Goal: Navigation & Orientation: Find specific page/section

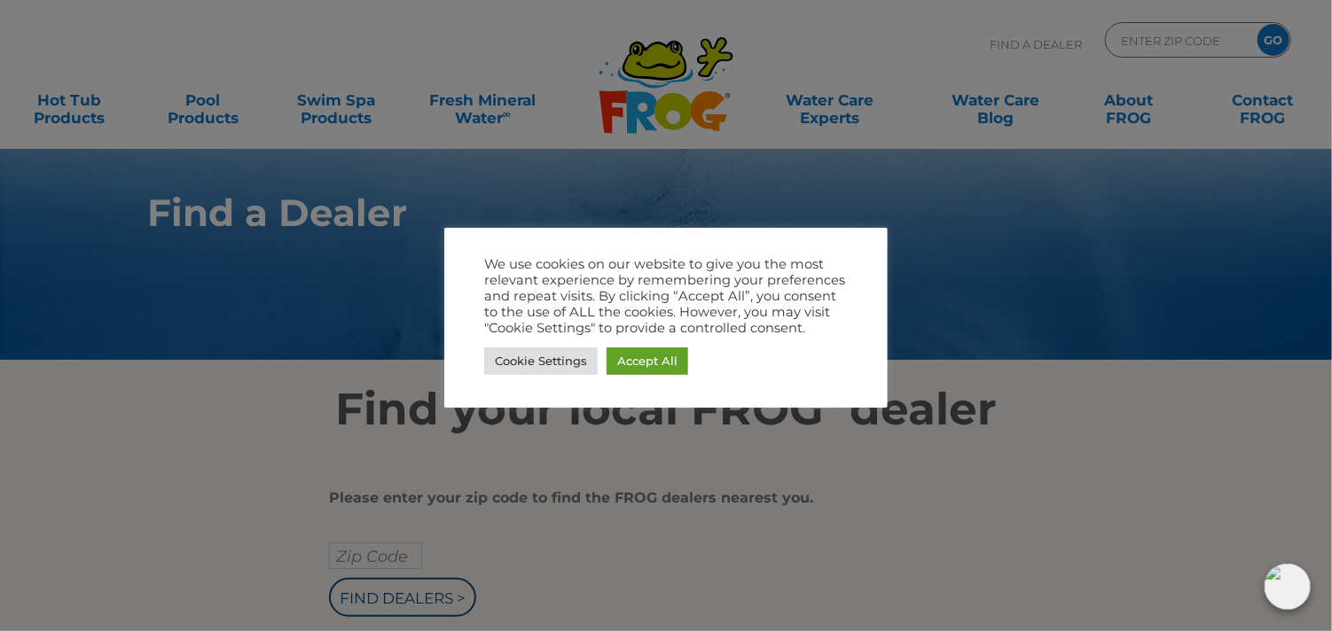
click at [404, 595] on div at bounding box center [666, 315] width 1332 height 631
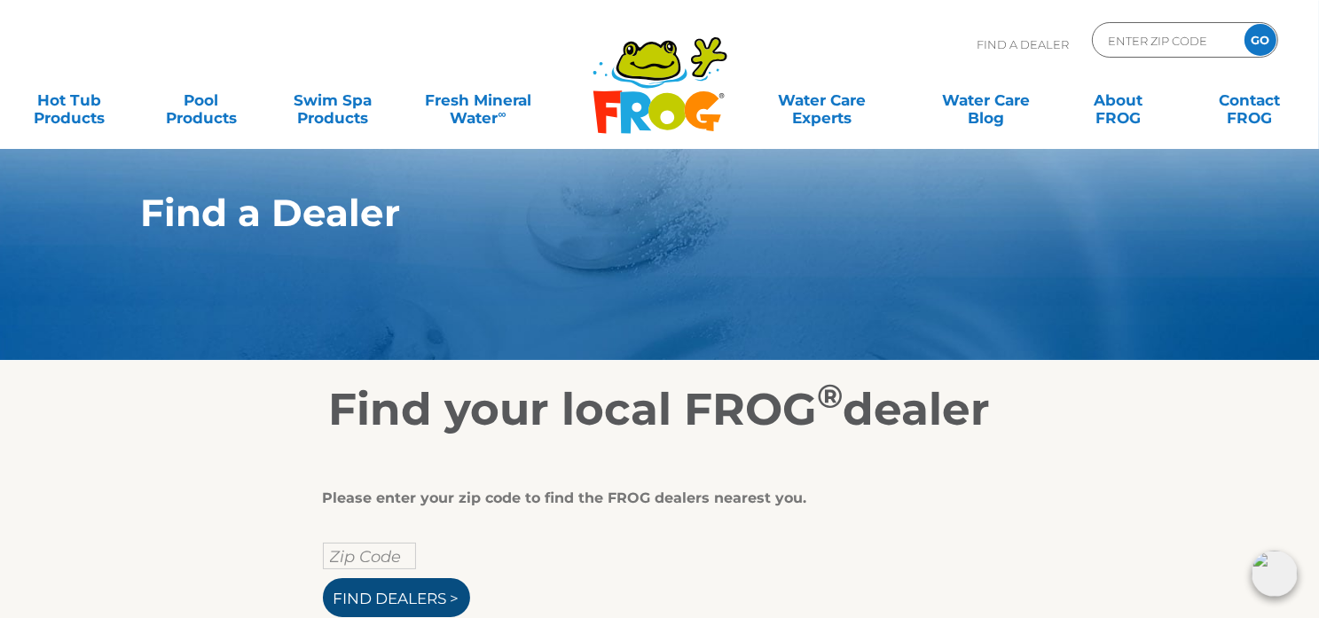
click at [423, 593] on input "Find Dealers >" at bounding box center [396, 597] width 147 height 39
type input "ENTER ZIP CODE"
click at [375, 560] on input "text" at bounding box center [369, 556] width 93 height 27
type input "75773"
click at [323, 578] on input "Find Dealers >" at bounding box center [396, 597] width 147 height 39
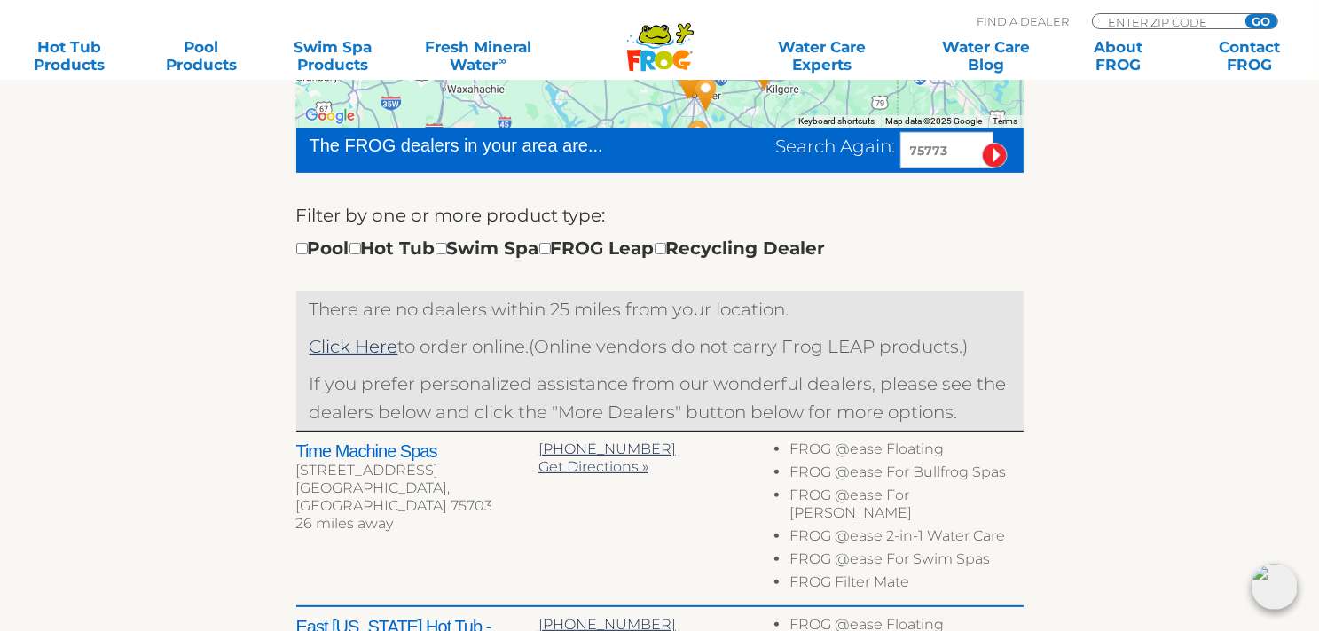
scroll to position [443, 0]
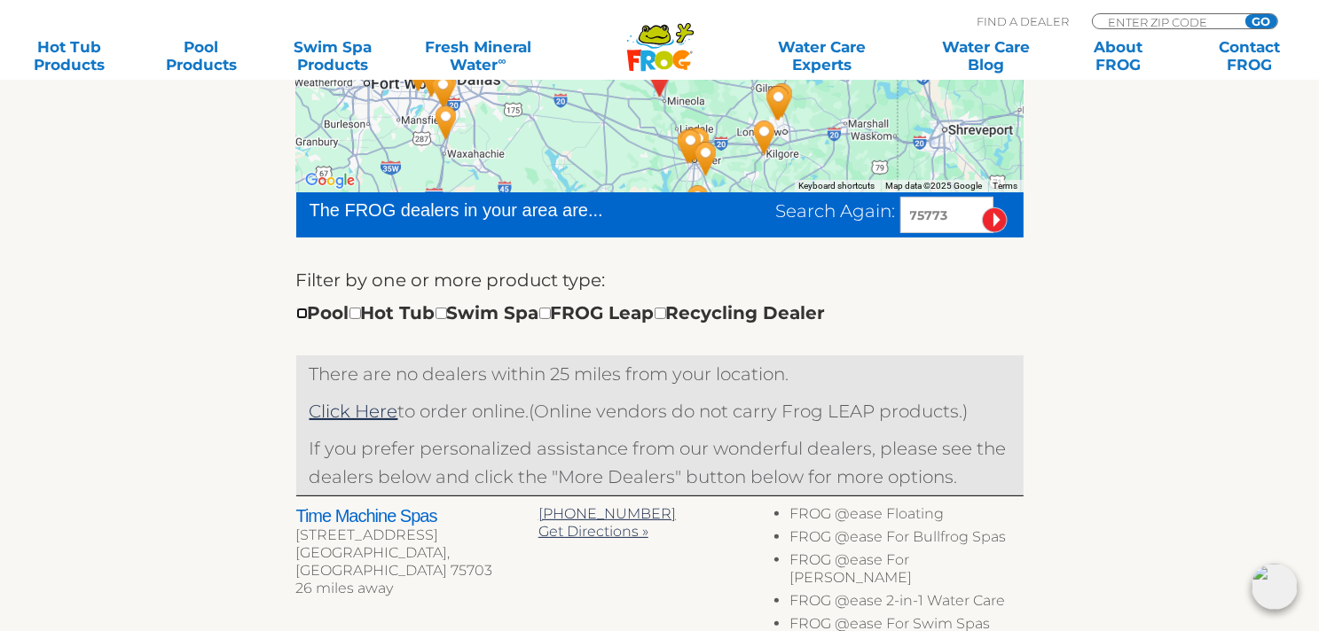
click at [299, 315] on input "checkbox" at bounding box center [302, 314] width 12 height 12
checkbox input "true"
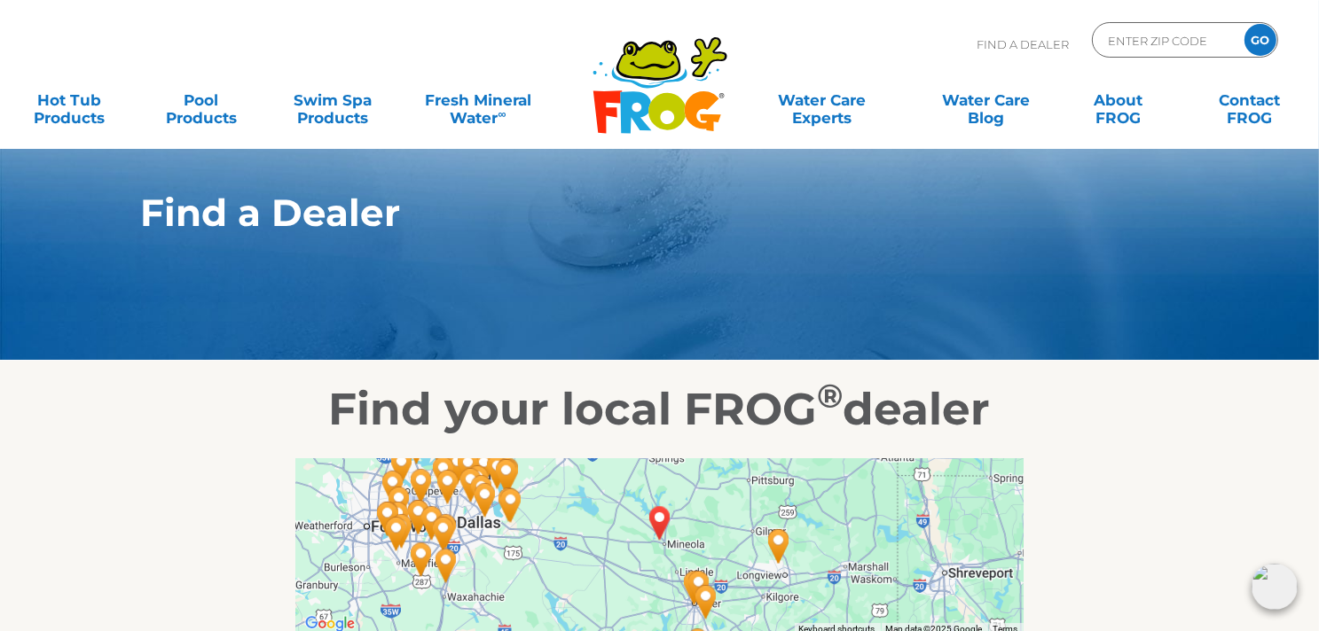
click at [651, 89] on icon ".st130{clip-path:url(#SVGID_2_);fill-rule:evenodd;clip-rule:evenodd;fill:#C3CC0…" at bounding box center [660, 84] width 137 height 99
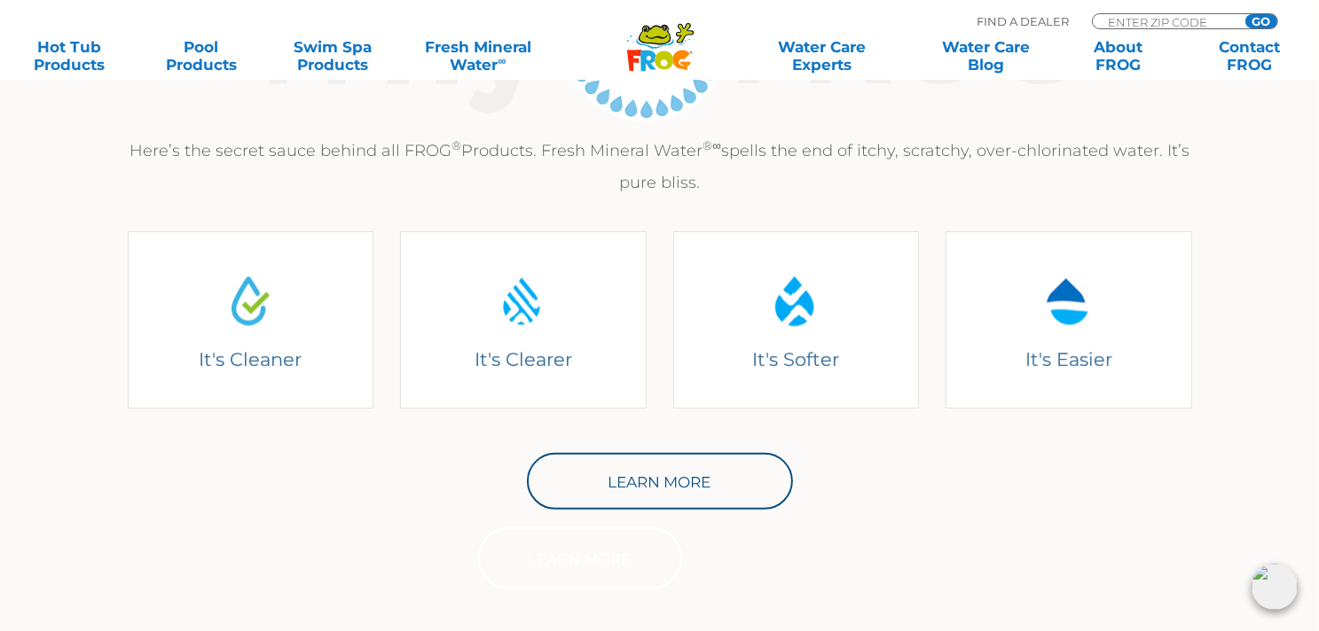
scroll to position [709, 0]
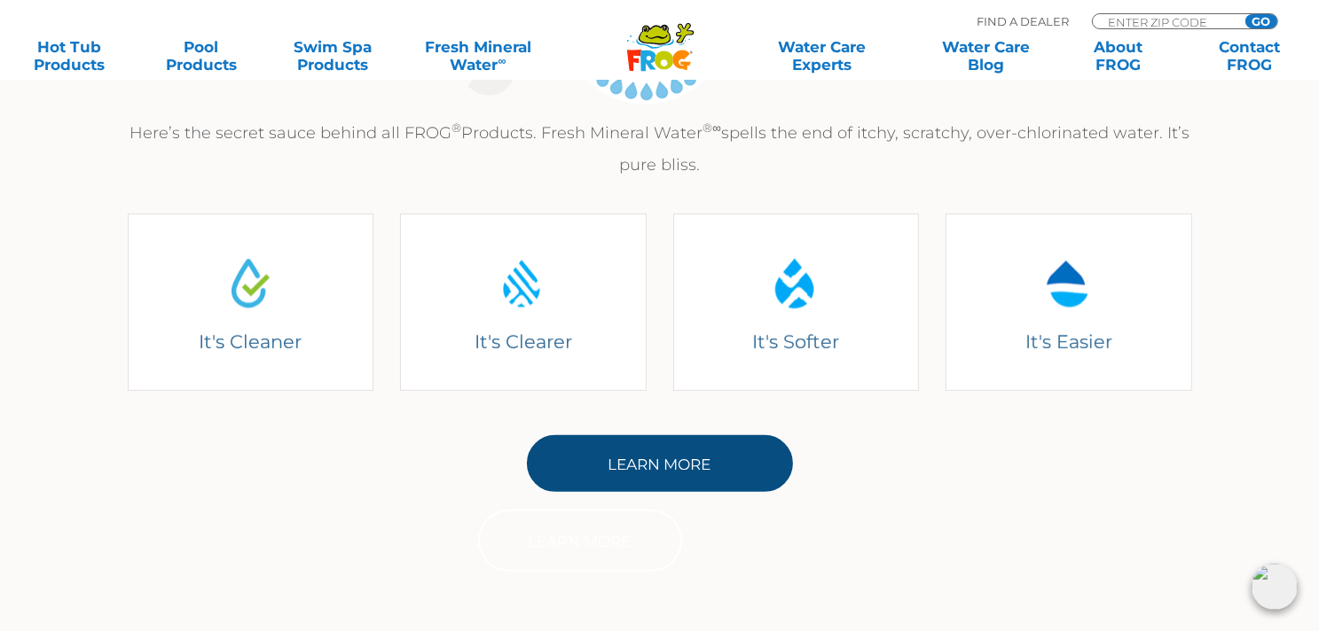
click at [665, 451] on link "Learn More" at bounding box center [660, 463] width 266 height 57
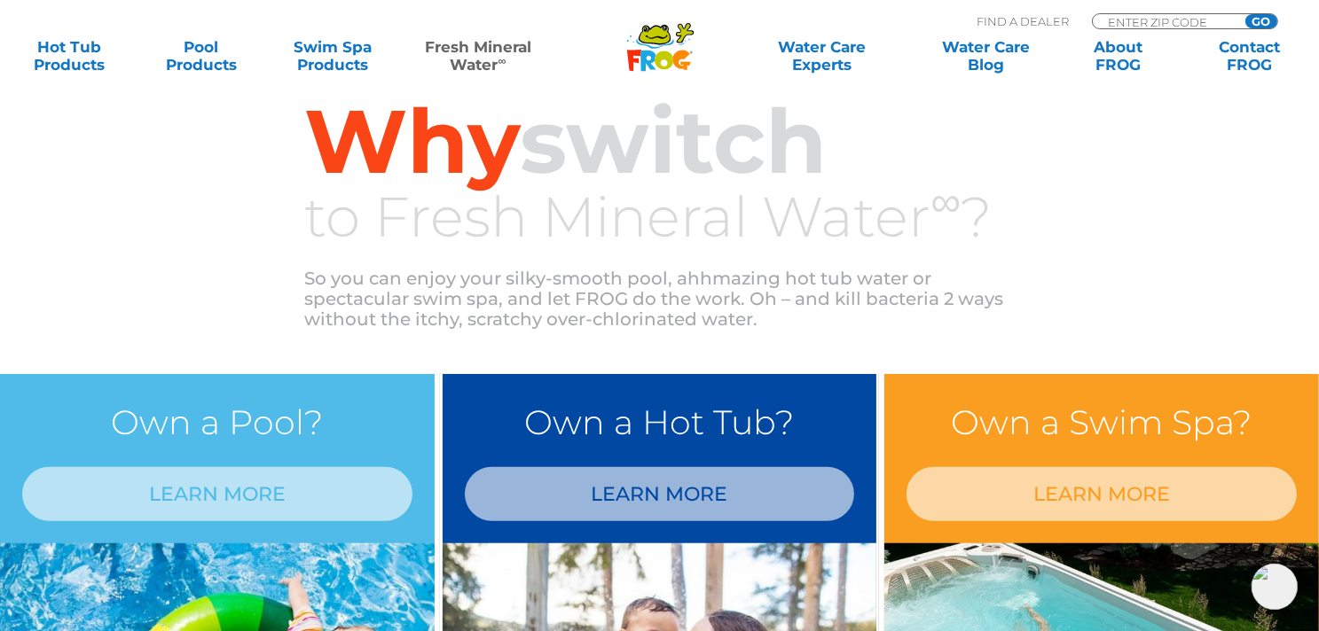
scroll to position [1242, 0]
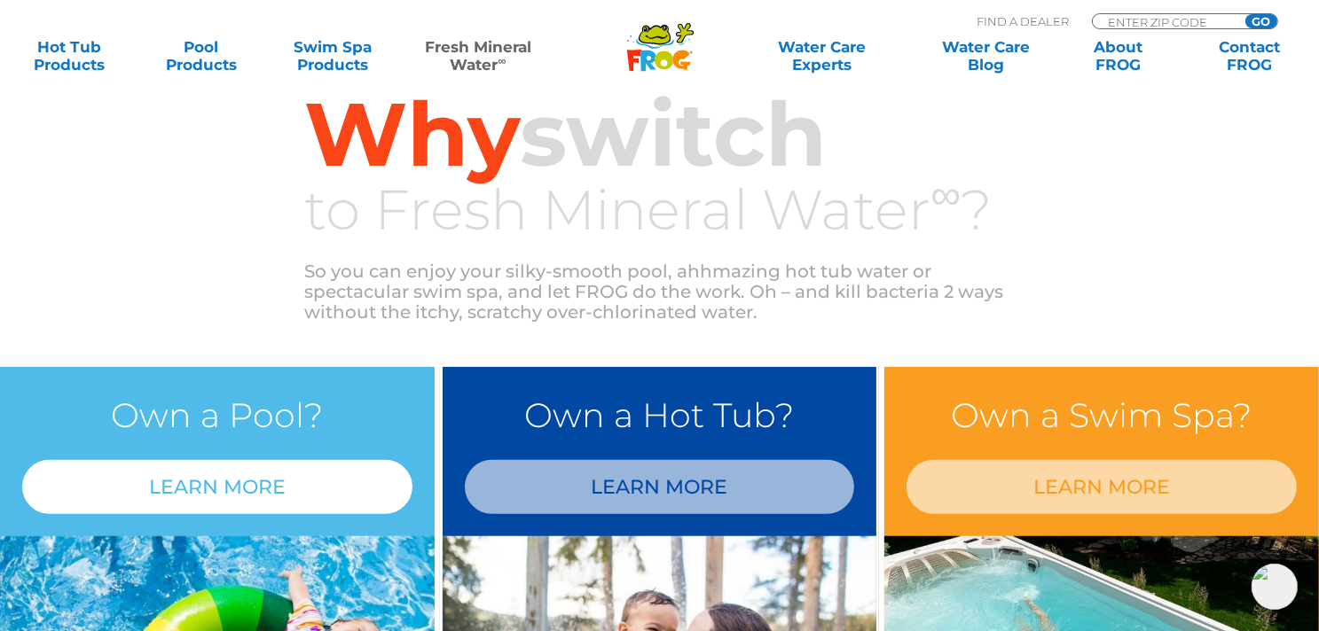
click at [199, 481] on link "LEARN MORE" at bounding box center [217, 487] width 390 height 54
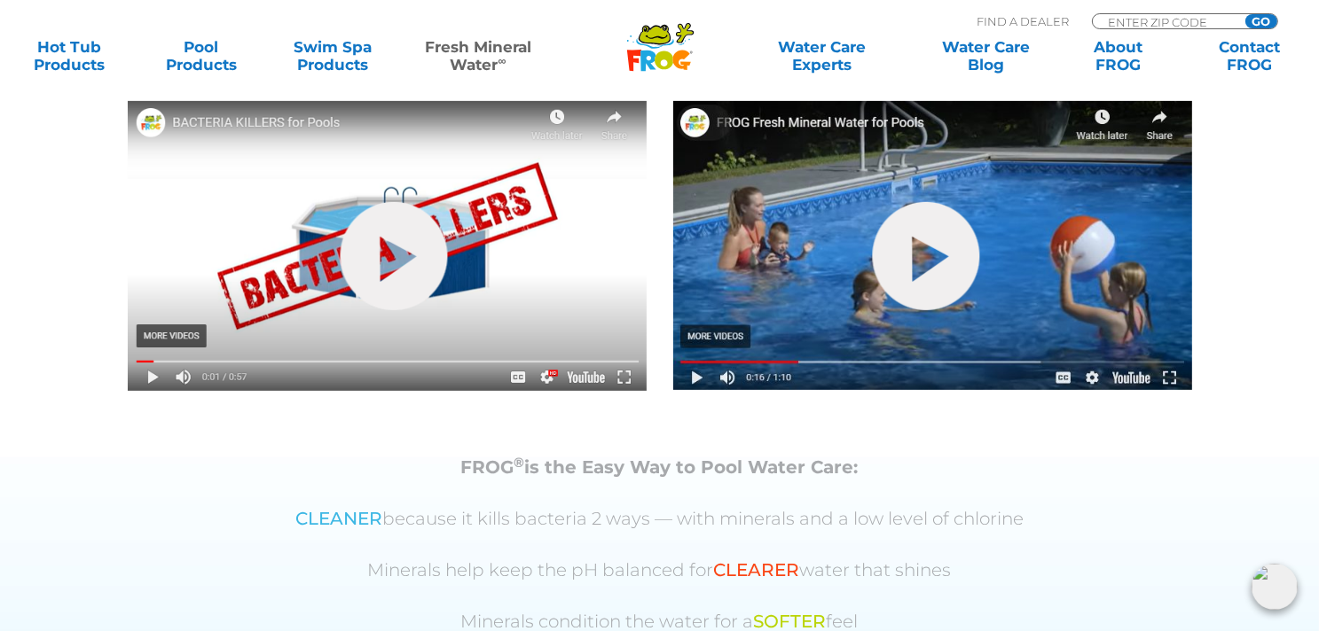
scroll to position [798, 0]
